Goal: Information Seeking & Learning: Learn about a topic

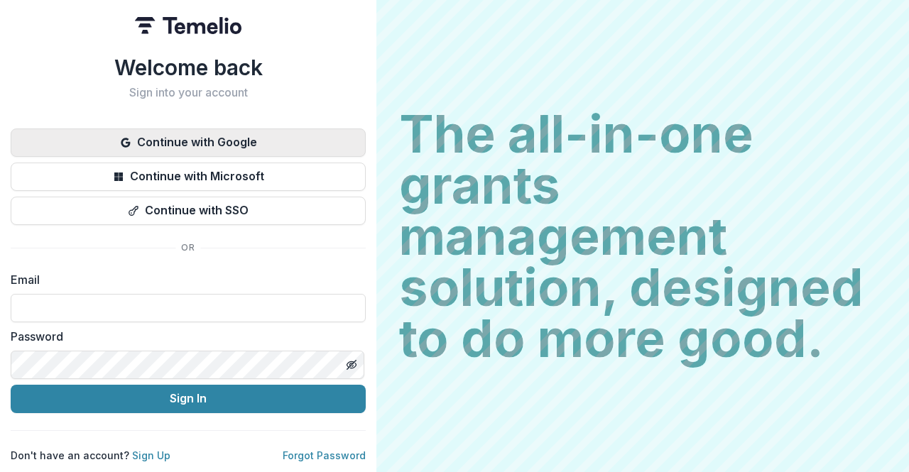
click at [295, 140] on button "Continue with Google" at bounding box center [188, 142] width 355 height 28
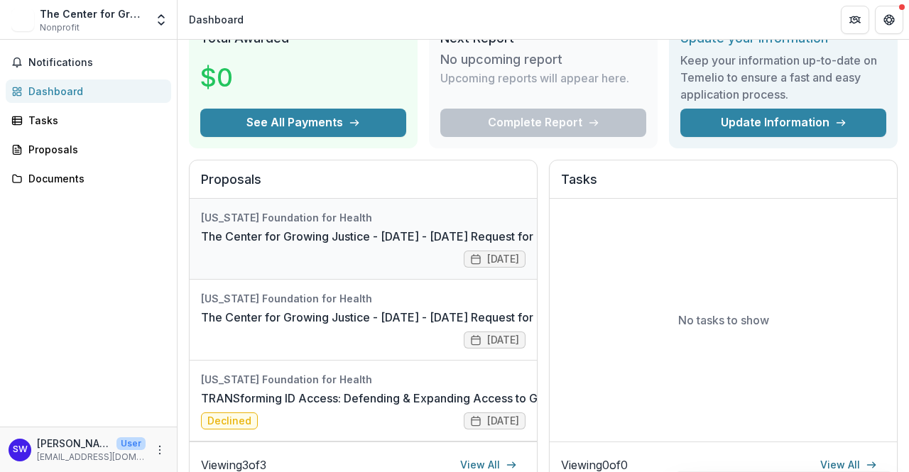
scroll to position [66, 0]
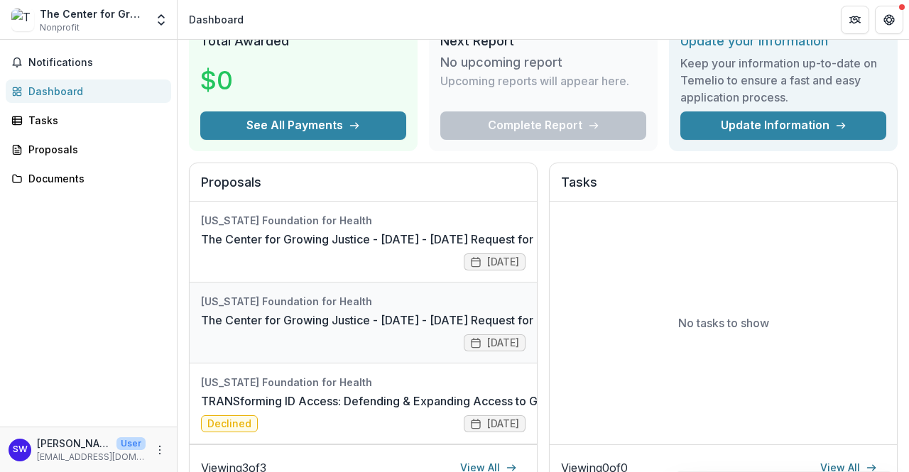
click at [352, 312] on link "The Center for Growing Justice - [DATE] - [DATE] Request for Concept Papers" at bounding box center [412, 320] width 422 height 17
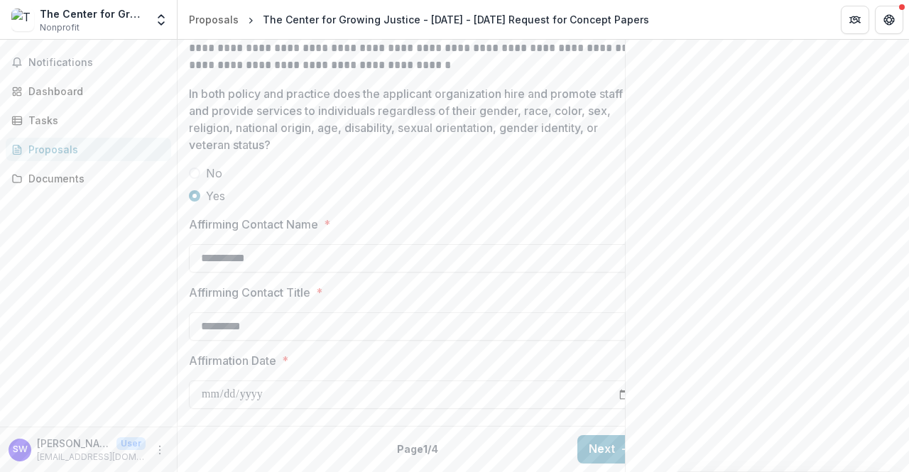
scroll to position [2052, 0]
click at [601, 442] on button "Next" at bounding box center [610, 449] width 66 height 28
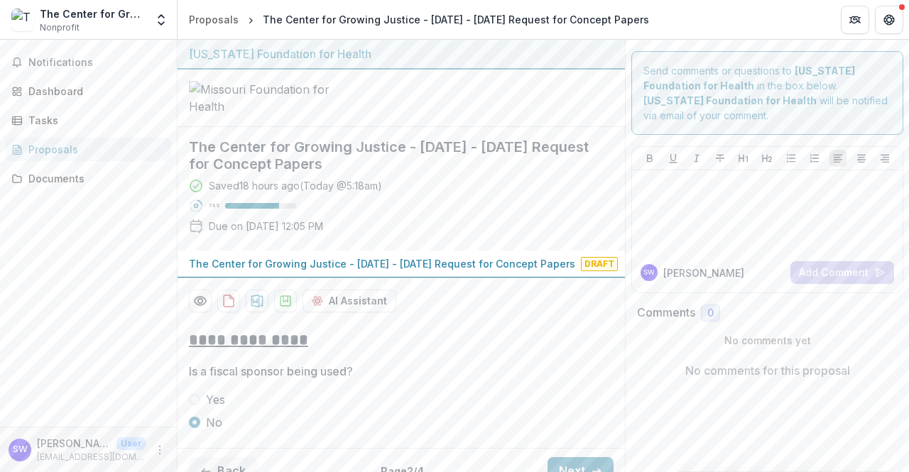
scroll to position [129, 0]
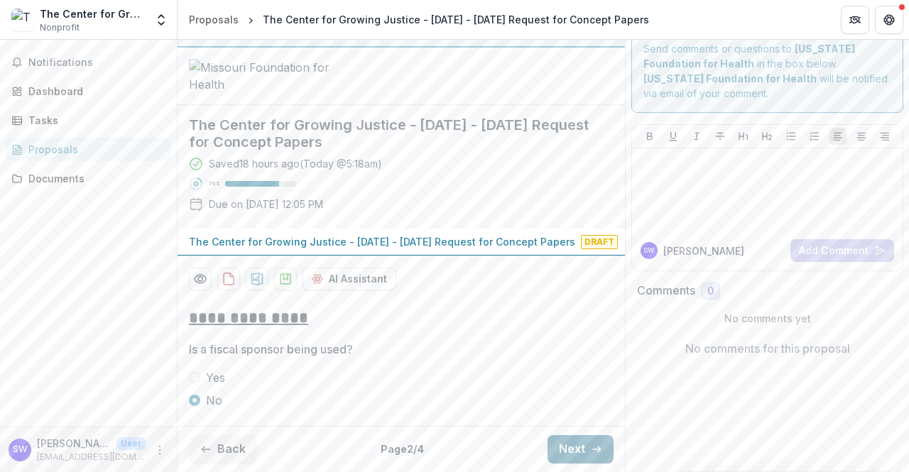
click at [571, 452] on button "Next" at bounding box center [580, 449] width 66 height 28
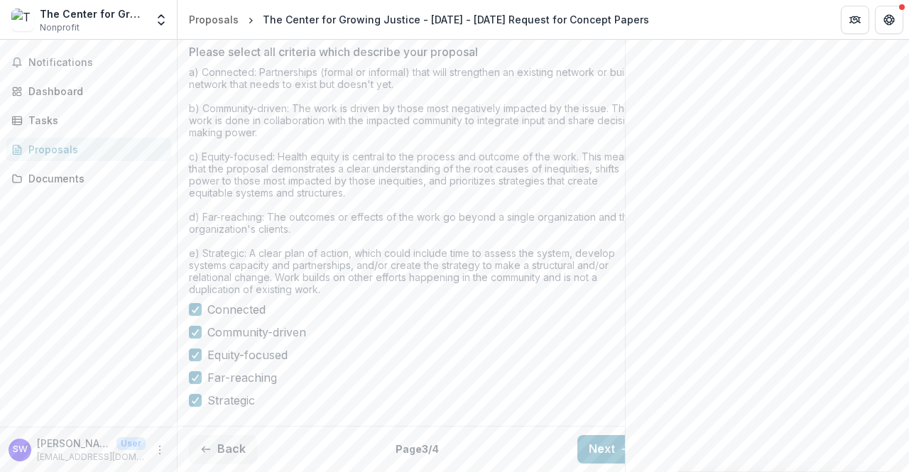
scroll to position [0, 0]
click at [603, 444] on button "Next" at bounding box center [610, 449] width 66 height 28
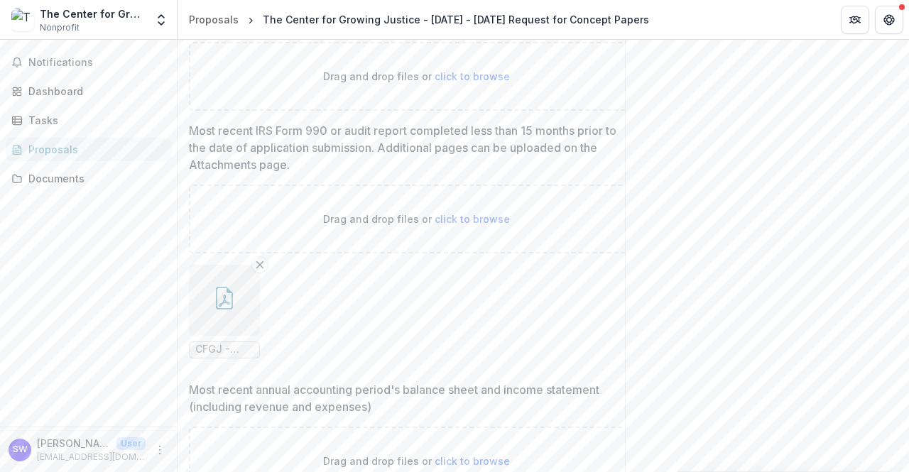
scroll to position [780, 0]
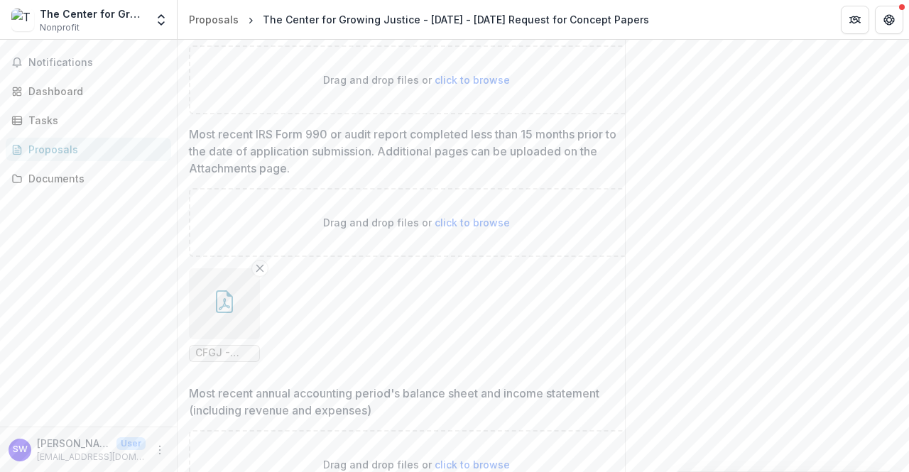
click at [294, 40] on link "[URL][DOMAIN_NAME]" at bounding box center [241, 34] width 105 height 12
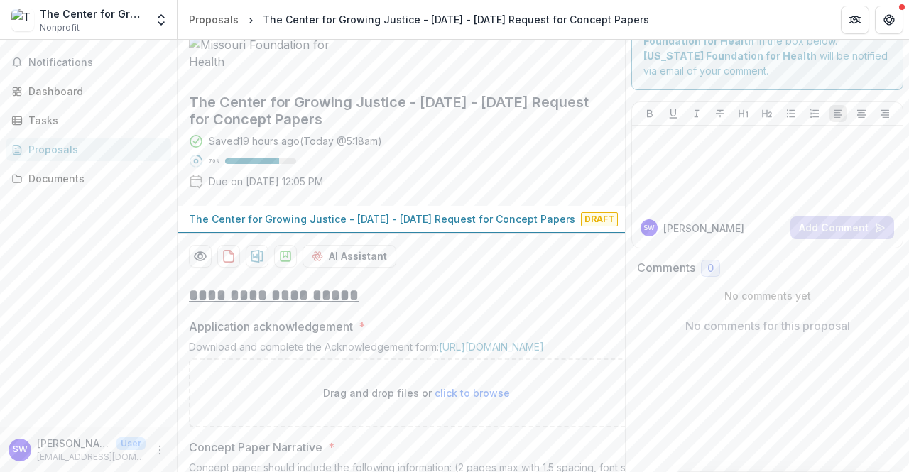
scroll to position [43, 0]
click at [209, 19] on div "Proposals" at bounding box center [214, 19] width 50 height 15
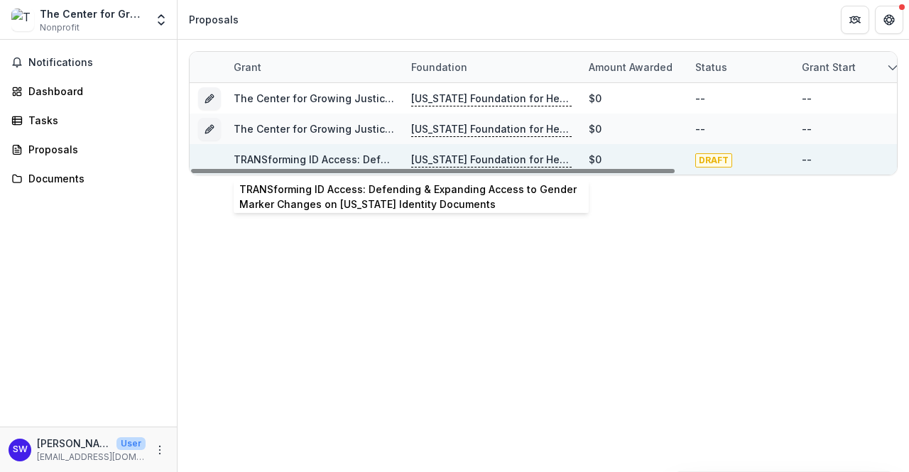
click at [329, 155] on link "TRANSforming ID Access: Defending & Expanding Access to Gender Marker Changes o…" at bounding box center [532, 159] width 596 height 12
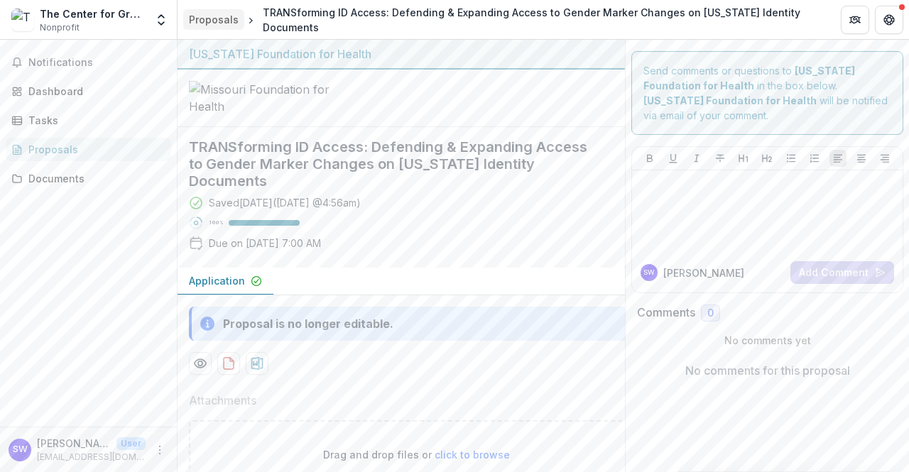
click at [209, 23] on div "Proposals" at bounding box center [214, 19] width 50 height 15
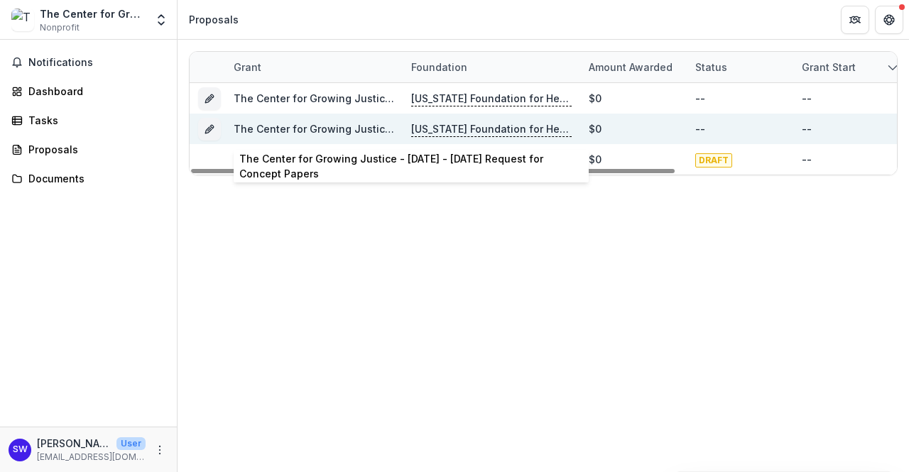
click at [298, 125] on link "The Center for Growing Justice - [DATE] - [DATE] Request for Concept Papers" at bounding box center [427, 129] width 386 height 12
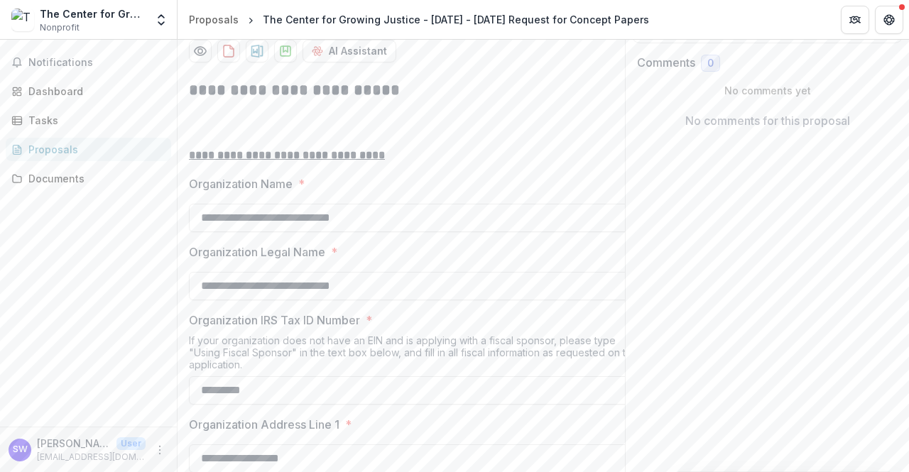
scroll to position [256, 0]
